Goal: Check status

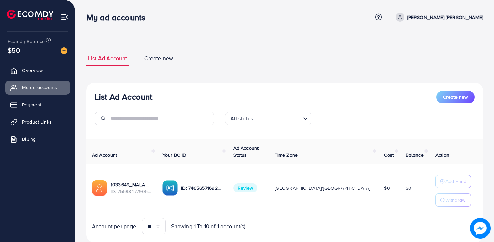
scroll to position [20, 0]
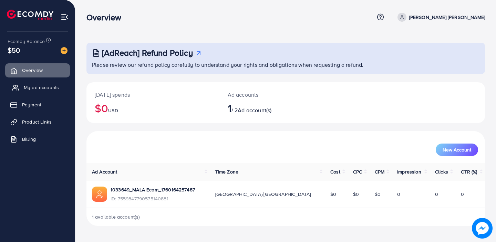
click at [38, 91] on link "My ad accounts" at bounding box center [37, 88] width 65 height 14
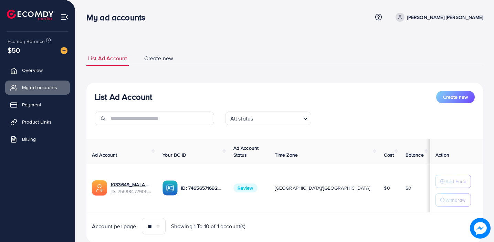
click at [258, 189] on span "Review" at bounding box center [245, 187] width 24 height 9
click at [137, 183] on link "1033649_MALA Ecom_1760164257487" at bounding box center [131, 184] width 41 height 7
